Goal: Navigation & Orientation: Find specific page/section

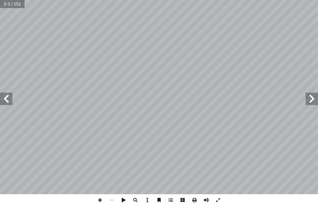
click at [12, 7] on input "text" at bounding box center [12, 4] width 25 height 8
type input "**"
click at [6, 97] on span at bounding box center [6, 99] width 12 height 12
click at [7, 101] on span at bounding box center [6, 99] width 12 height 12
click at [308, 102] on span at bounding box center [311, 99] width 12 height 12
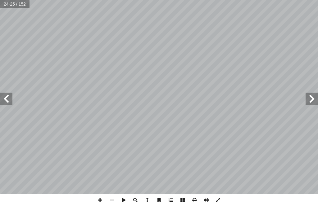
click at [306, 100] on span at bounding box center [311, 99] width 12 height 12
click at [12, 103] on span at bounding box center [6, 99] width 12 height 12
click at [0, 104] on span at bounding box center [6, 99] width 12 height 12
click at [3, 100] on span at bounding box center [6, 99] width 12 height 12
click at [306, 99] on span at bounding box center [311, 99] width 12 height 12
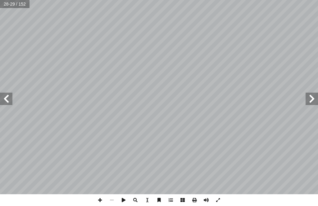
click at [311, 98] on span at bounding box center [311, 99] width 12 height 12
click at [315, 104] on span at bounding box center [311, 99] width 12 height 12
click at [313, 100] on span at bounding box center [311, 99] width 12 height 12
click at [310, 100] on span at bounding box center [311, 99] width 12 height 12
click at [10, 103] on span at bounding box center [6, 99] width 12 height 12
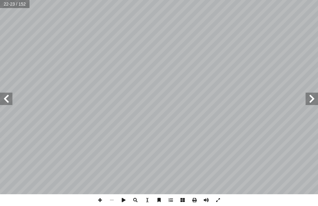
click at [3, 100] on span at bounding box center [6, 99] width 12 height 12
click at [9, 102] on span at bounding box center [6, 99] width 12 height 12
click at [311, 103] on span at bounding box center [311, 99] width 12 height 12
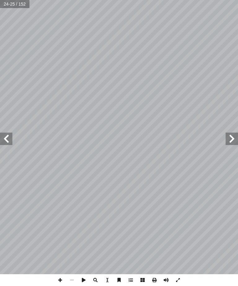
click at [228, 138] on span at bounding box center [232, 138] width 12 height 12
click at [227, 141] on span at bounding box center [232, 138] width 12 height 12
click at [8, 144] on span at bounding box center [6, 138] width 12 height 12
click at [8, 139] on span at bounding box center [6, 138] width 12 height 12
click at [10, 140] on span at bounding box center [6, 138] width 12 height 12
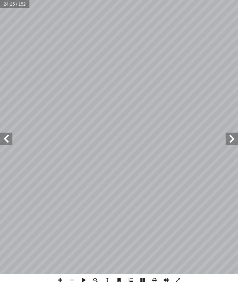
click at [2, 141] on span at bounding box center [6, 138] width 12 height 12
click at [6, 142] on span at bounding box center [6, 138] width 12 height 12
click at [227, 141] on span at bounding box center [232, 138] width 12 height 12
